Goal: Task Accomplishment & Management: Use online tool/utility

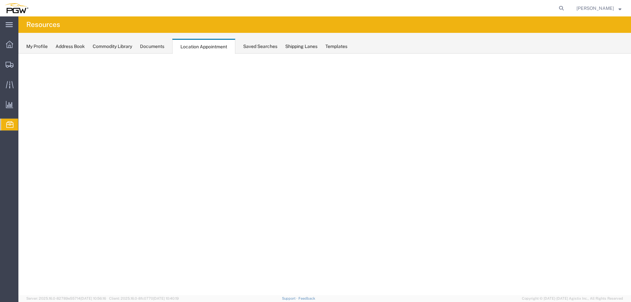
select select "agendaDay"
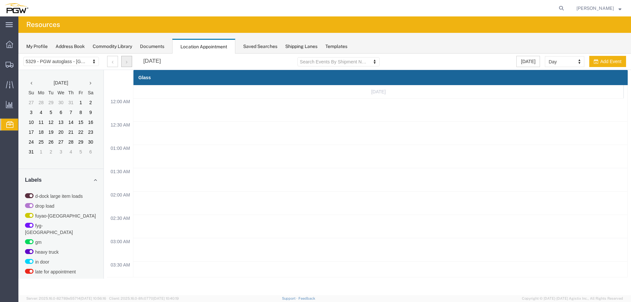
click at [130, 62] on button "button" at bounding box center [126, 61] width 11 height 11
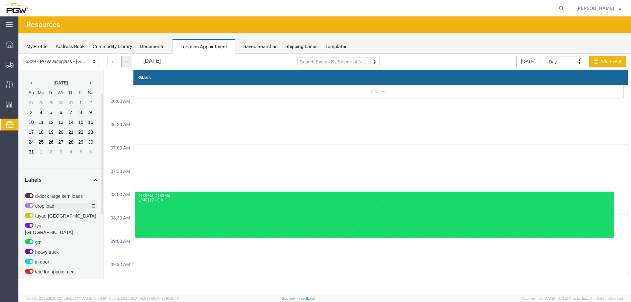
scroll to position [200, 0]
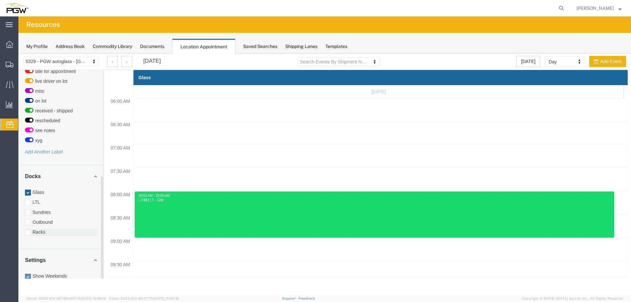
click at [48, 229] on label "Racks" at bounding box center [61, 232] width 72 height 7
click at [18, 54] on input "Racks" at bounding box center [18, 54] width 0 height 0
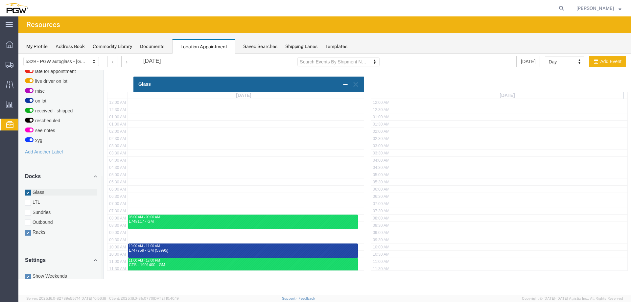
scroll to position [0, 0]
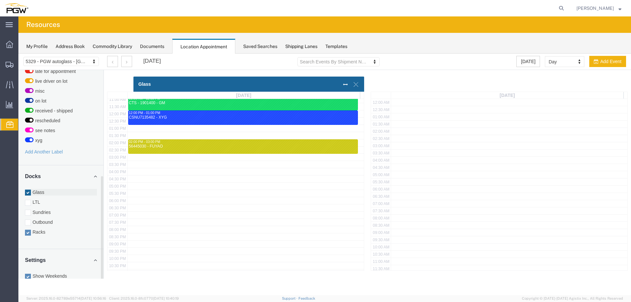
click at [45, 189] on label "Glass" at bounding box center [61, 192] width 72 height 7
click at [18, 54] on input "Glass" at bounding box center [18, 54] width 0 height 0
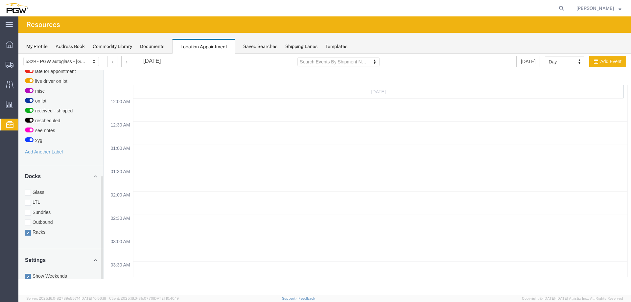
click at [552, 67] on div "[DATE] Search Events By Shipment Number Clear Filter [DATE] Day Month Week Day …" at bounding box center [366, 62] width 528 height 16
select select "month"
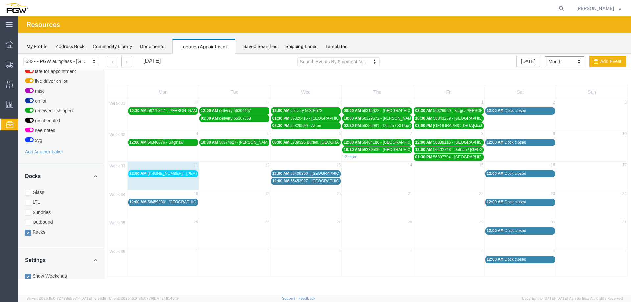
click at [170, 173] on span "[PHONE_NUMBER] - [PERSON_NAME] / Mobile (53984)" at bounding box center [197, 173] width 100 height 5
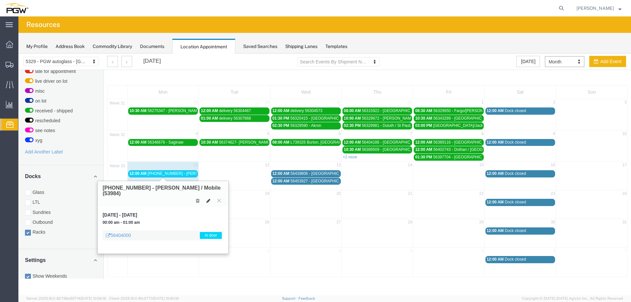
click at [209, 198] on icon at bounding box center [208, 200] width 4 height 5
select select "3"
select select "220"
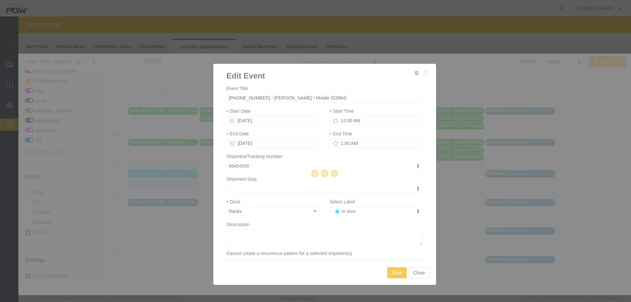
select select
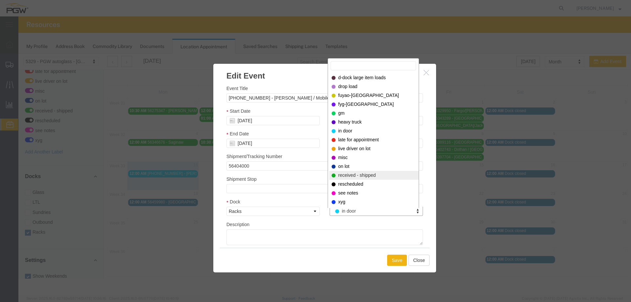
select select "200"
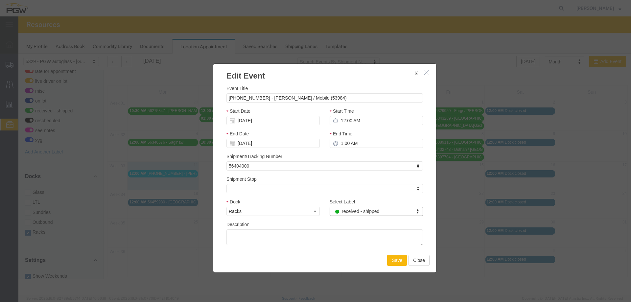
click at [394, 260] on button "Save" at bounding box center [397, 260] width 20 height 11
